Goal: Find contact information: Find contact information

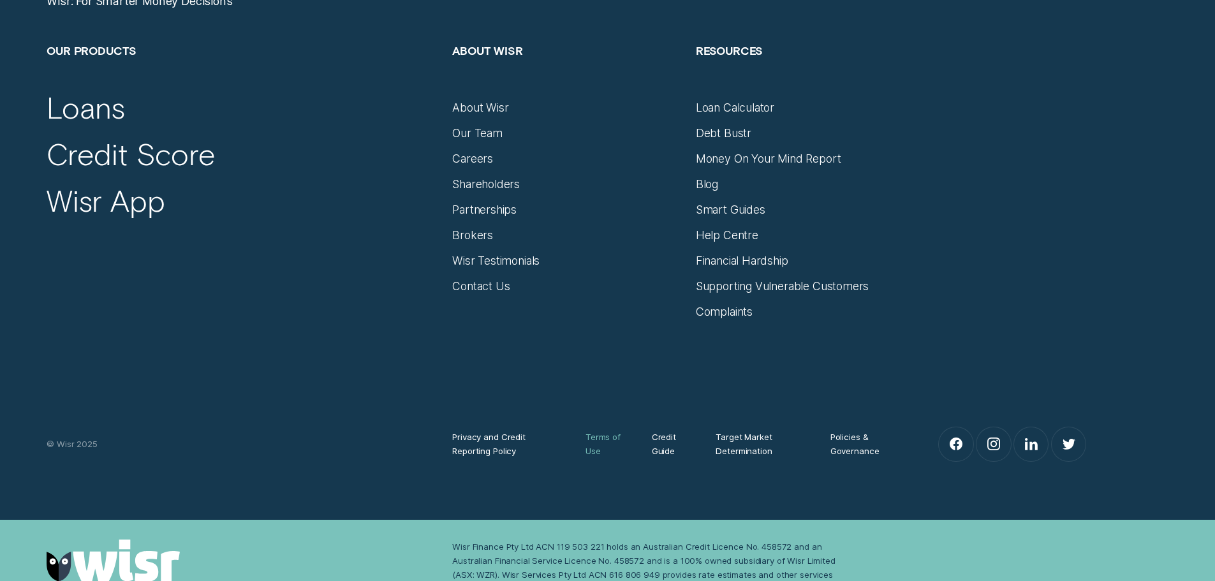
scroll to position [5607, 0]
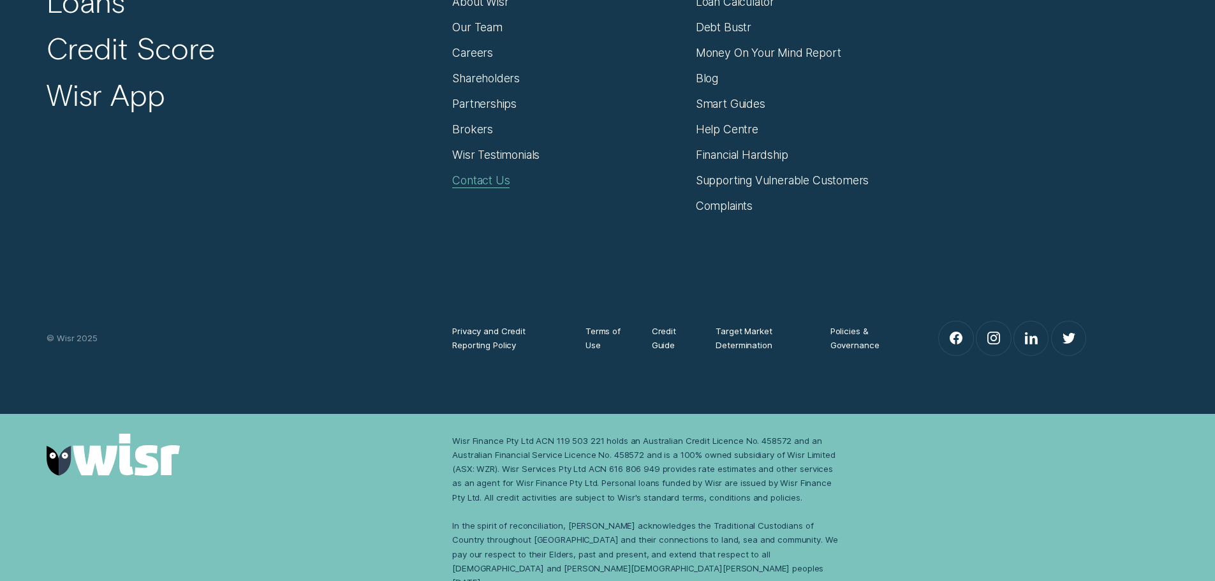
click at [499, 186] on div "Contact Us" at bounding box center [480, 180] width 57 height 14
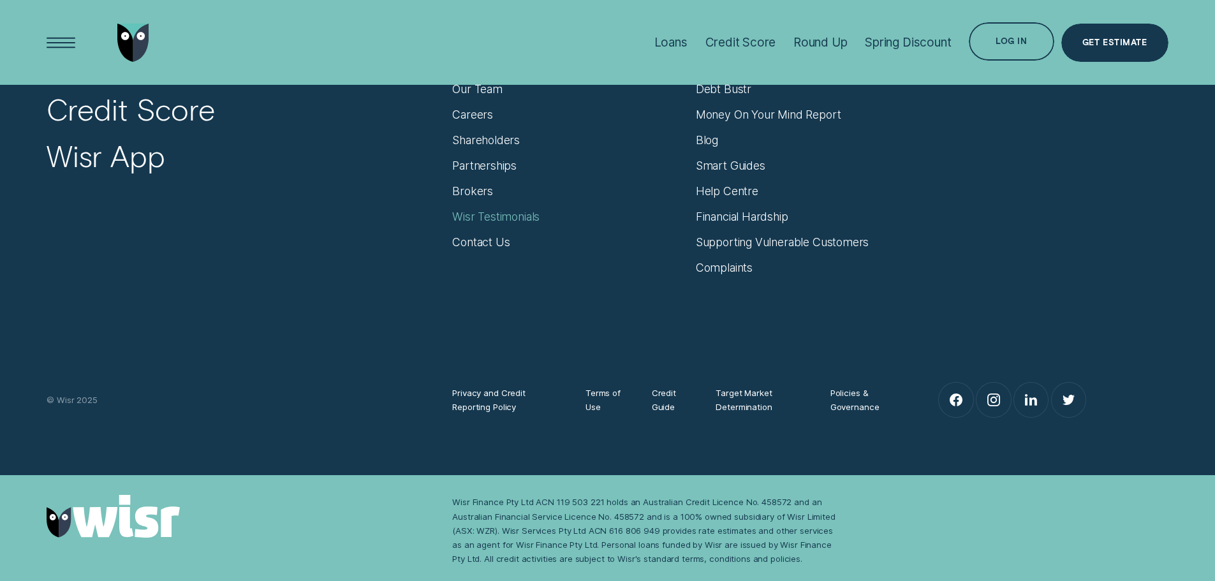
scroll to position [970, 0]
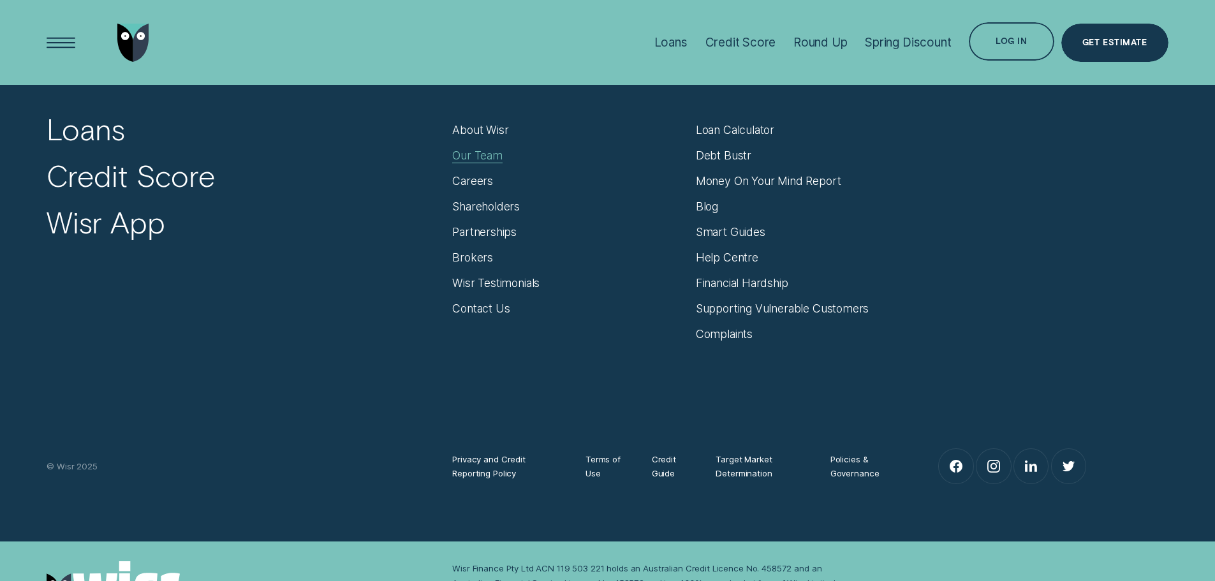
click at [478, 157] on div "Our Team" at bounding box center [477, 156] width 50 height 14
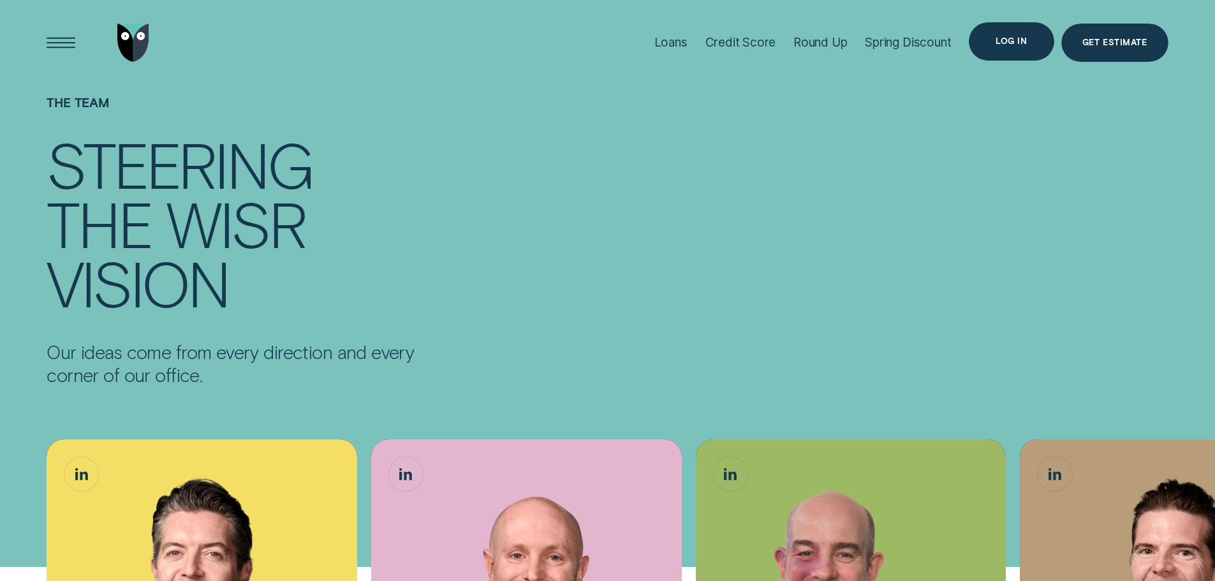
click at [984, 36] on div "Log in" at bounding box center [1011, 41] width 85 height 38
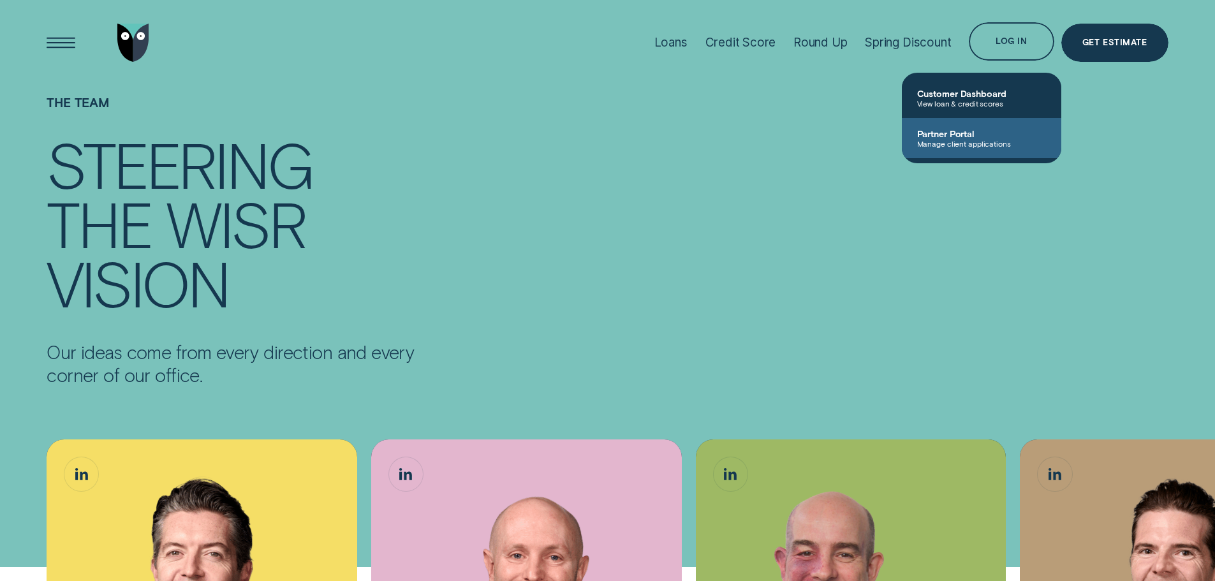
click at [968, 135] on span "Partner Portal" at bounding box center [981, 133] width 129 height 11
